Goal: Check status: Check status

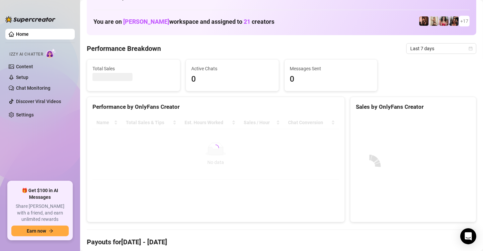
scroll to position [31, 0]
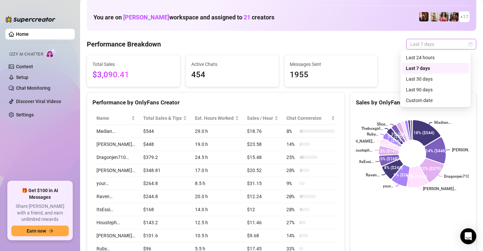
click at [463, 46] on span "Last 7 days" at bounding box center [442, 44] width 62 height 10
click at [428, 101] on div "Custom date" at bounding box center [435, 100] width 59 height 7
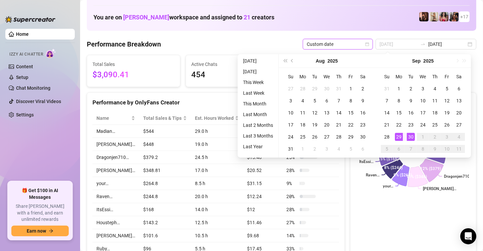
type input "[DATE]"
click at [411, 134] on div "30" at bounding box center [411, 137] width 8 height 8
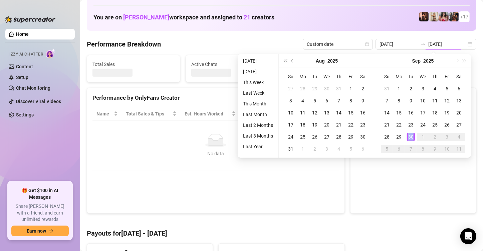
type input "[DATE]"
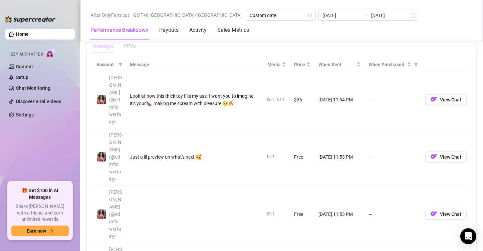
scroll to position [622, 0]
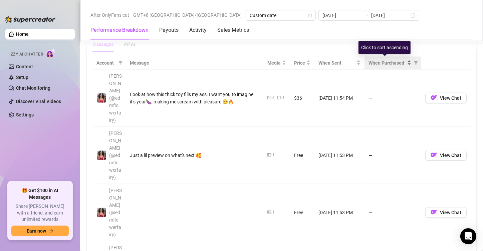
click at [391, 59] on span "When Purchased" at bounding box center [387, 62] width 37 height 7
click at [414, 61] on icon "filter" at bounding box center [416, 63] width 4 height 4
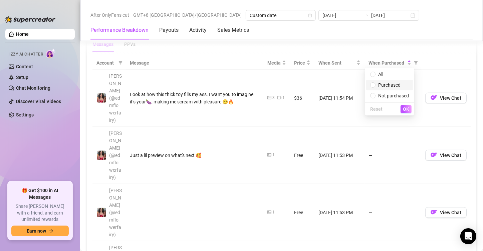
click at [382, 82] on span "Purchased" at bounding box center [390, 84] width 22 height 5
radio input "true"
click at [405, 107] on span "OK" at bounding box center [406, 108] width 6 height 5
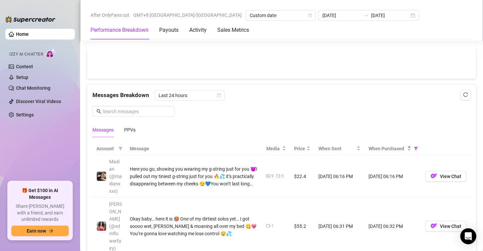
scroll to position [539, 0]
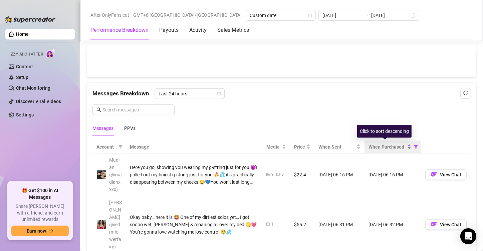
click at [379, 143] on span "When Purchased" at bounding box center [387, 146] width 37 height 7
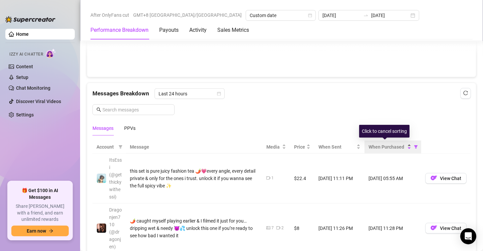
click at [376, 143] on span "When Purchased" at bounding box center [387, 146] width 37 height 7
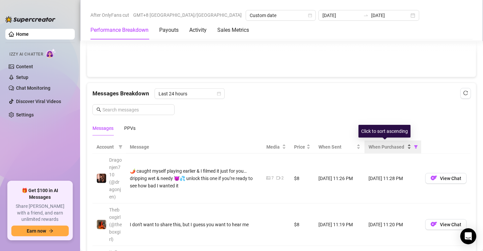
click at [376, 143] on span "When Purchased" at bounding box center [387, 146] width 37 height 7
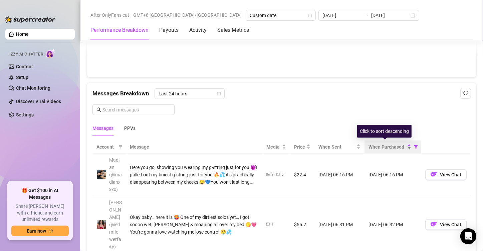
click at [376, 143] on span "When Purchased" at bounding box center [387, 146] width 37 height 7
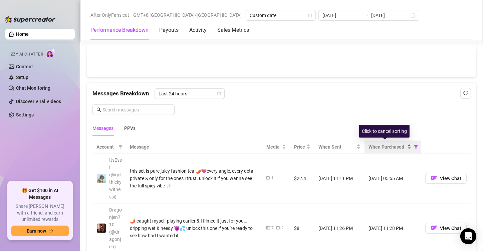
click at [376, 143] on span "When Purchased" at bounding box center [387, 146] width 37 height 7
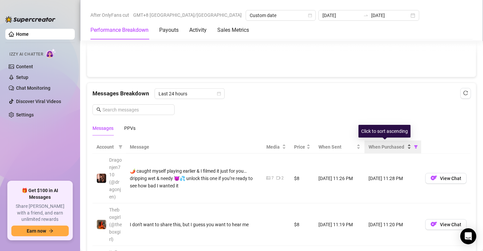
click at [376, 143] on span "When Purchased" at bounding box center [387, 146] width 37 height 7
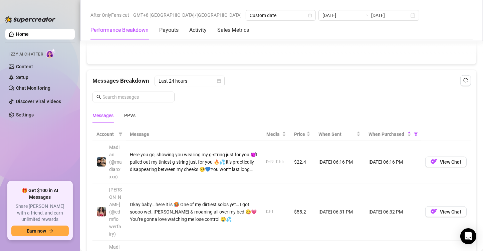
scroll to position [551, 0]
click at [134, 115] on div "PPVs" at bounding box center [129, 115] width 11 height 7
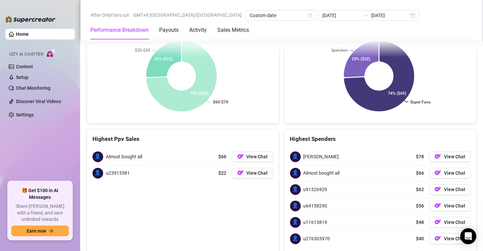
scroll to position [1246, 0]
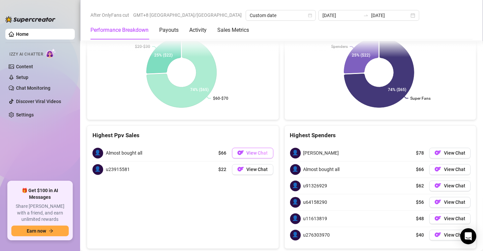
click at [247, 150] on span "View Chat" at bounding box center [257, 152] width 21 height 5
